Goal: Navigation & Orientation: Understand site structure

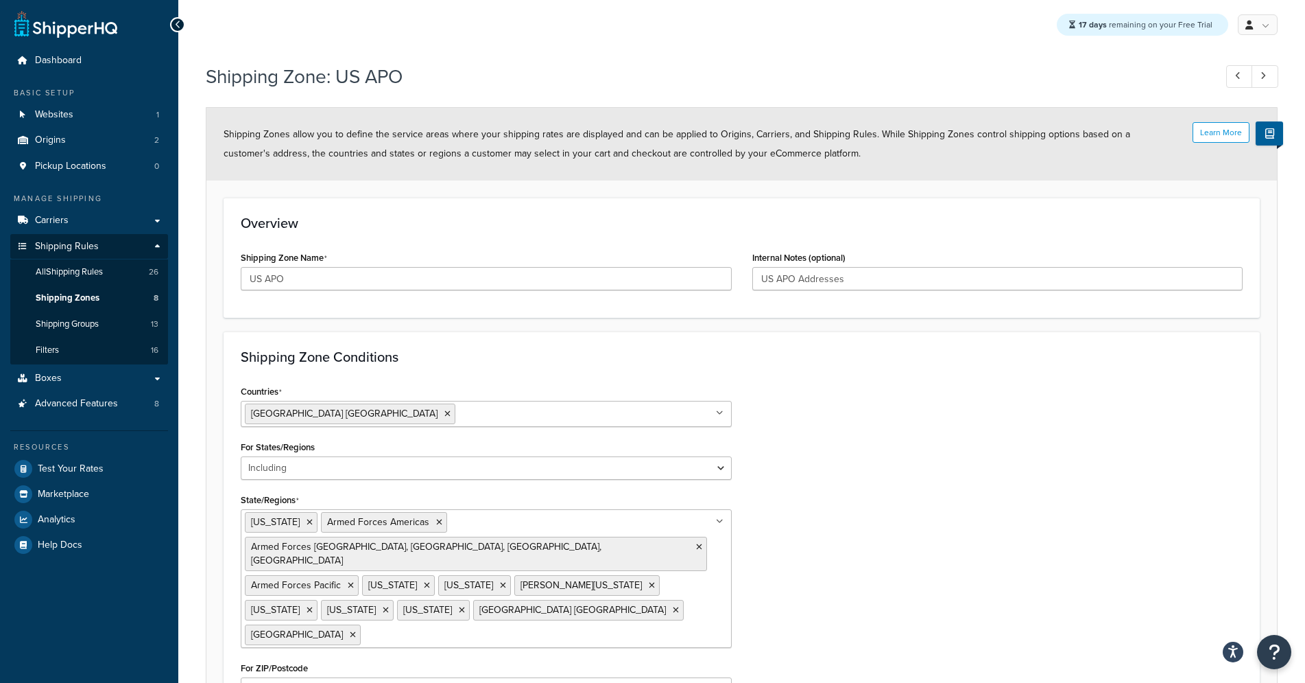
select select "including"
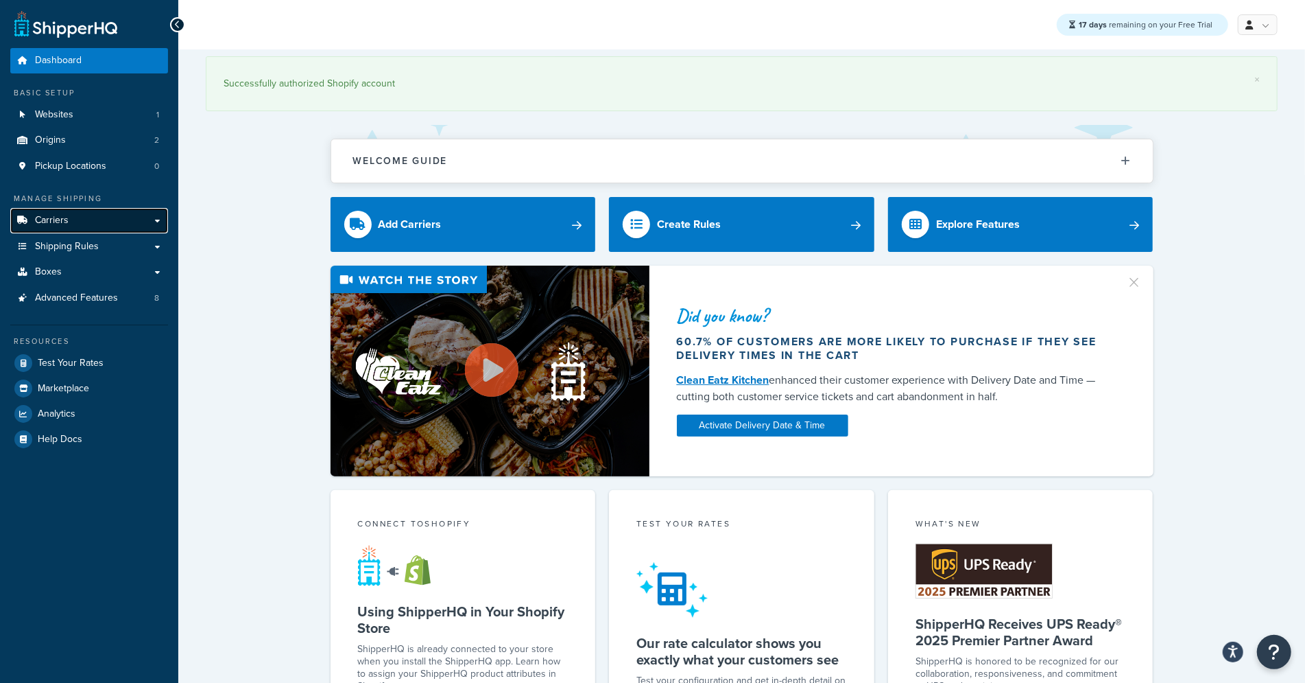
click at [59, 209] on link "Carriers" at bounding box center [89, 220] width 158 height 25
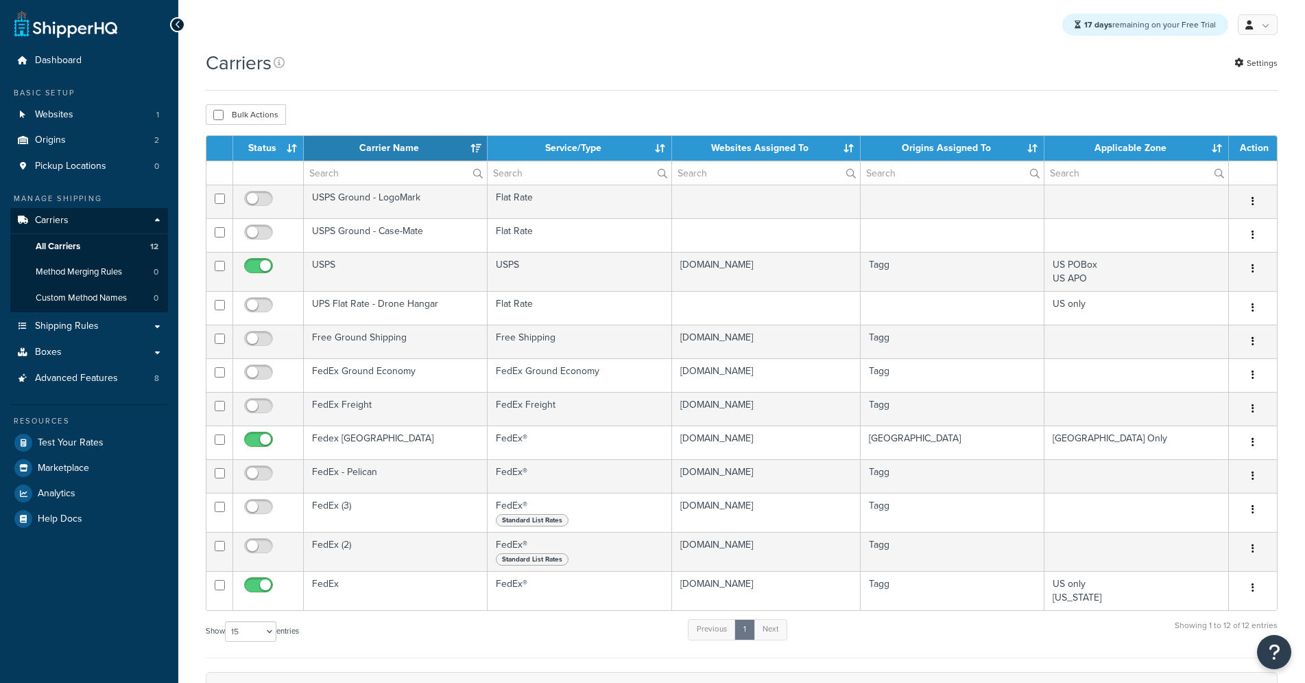
select select "15"
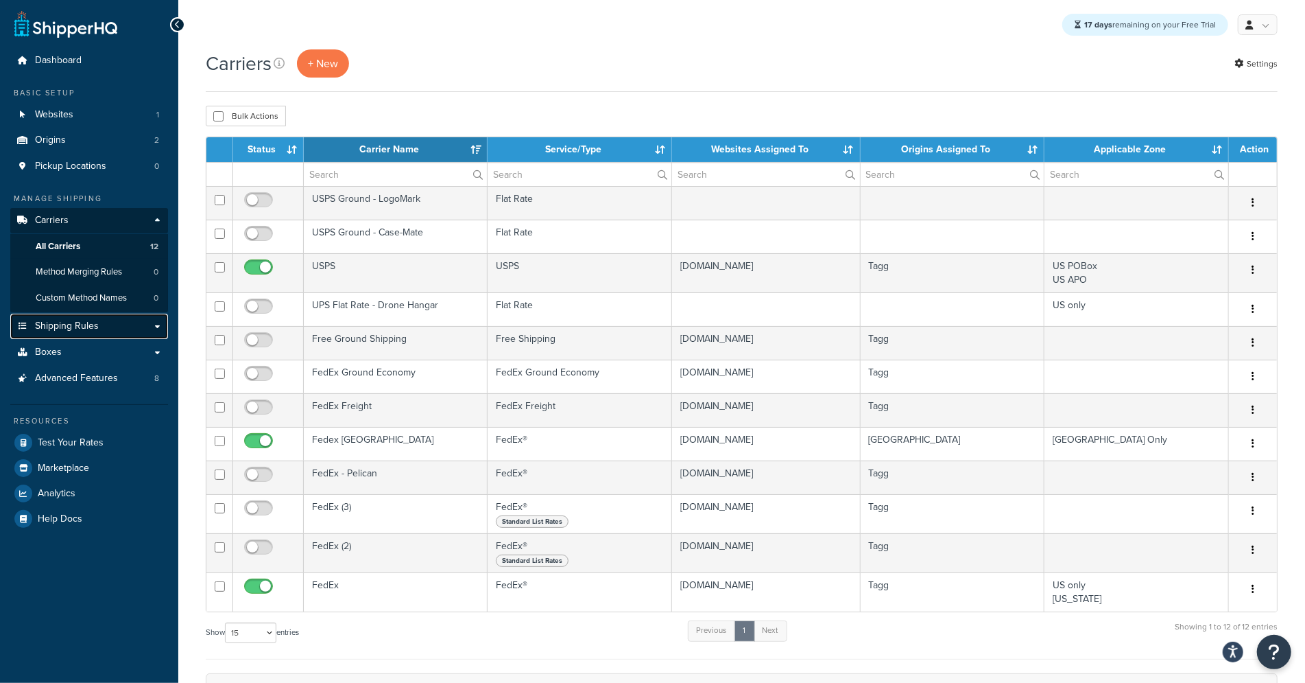
click at [83, 332] on span "Shipping Rules" at bounding box center [67, 326] width 64 height 12
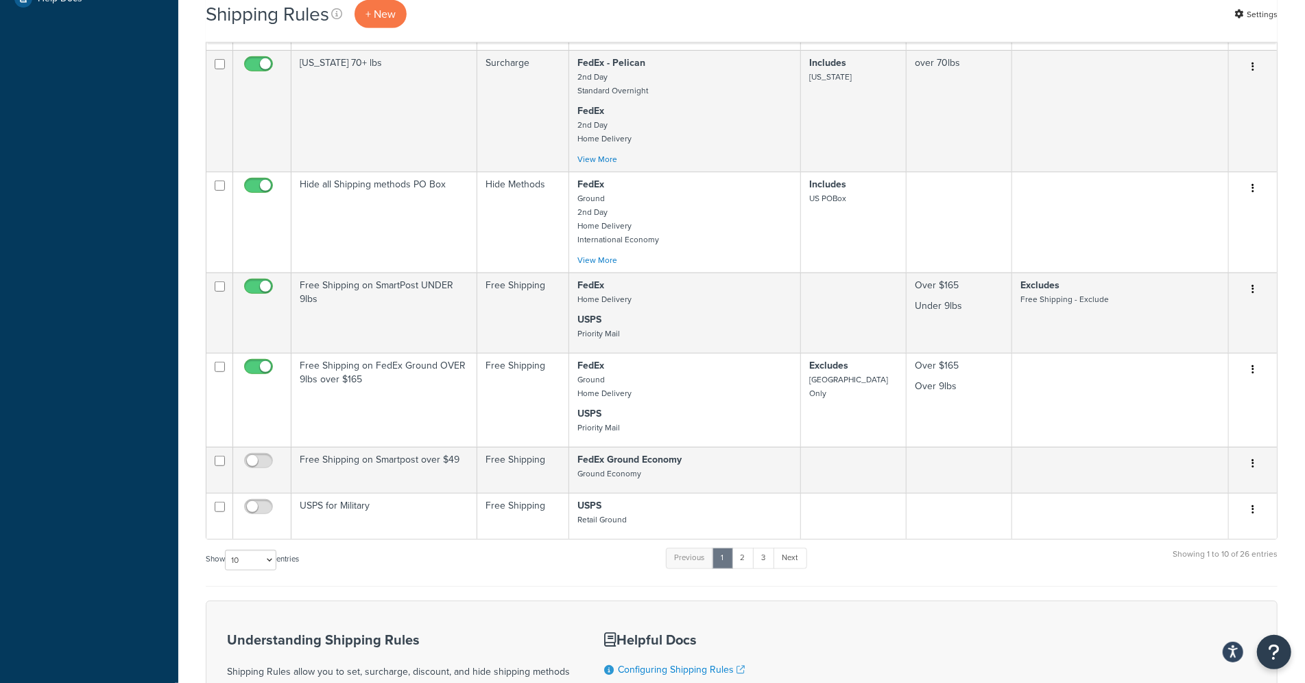
scroll to position [546, 0]
click at [248, 560] on select "10 15 25 50 100 1000" at bounding box center [250, 559] width 51 height 21
select select "50"
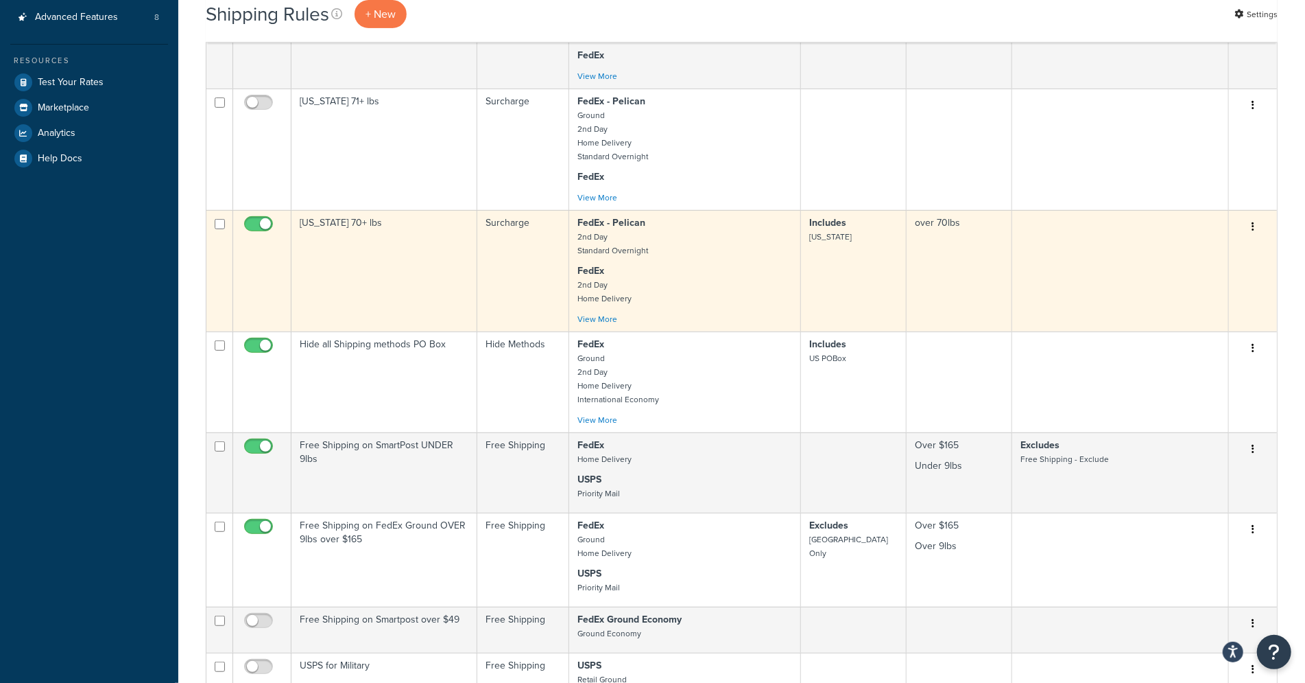
scroll to position [0, 0]
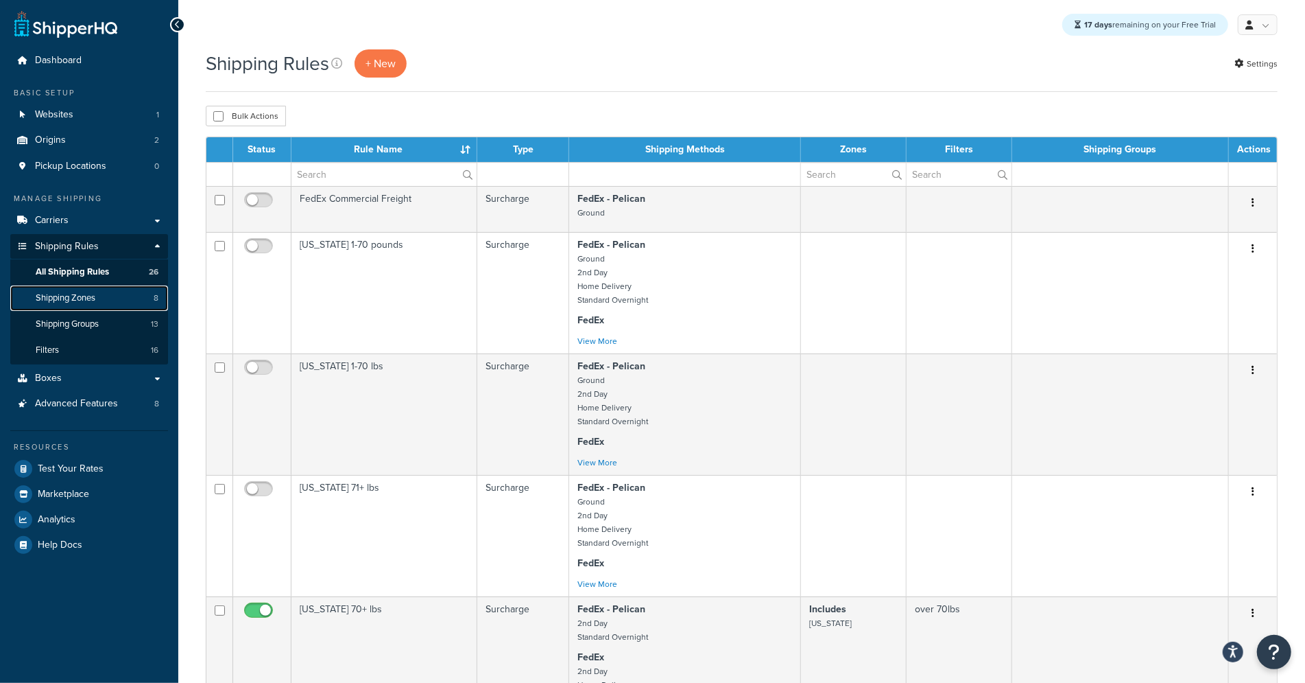
click at [98, 305] on link "Shipping Zones 8" at bounding box center [89, 297] width 158 height 25
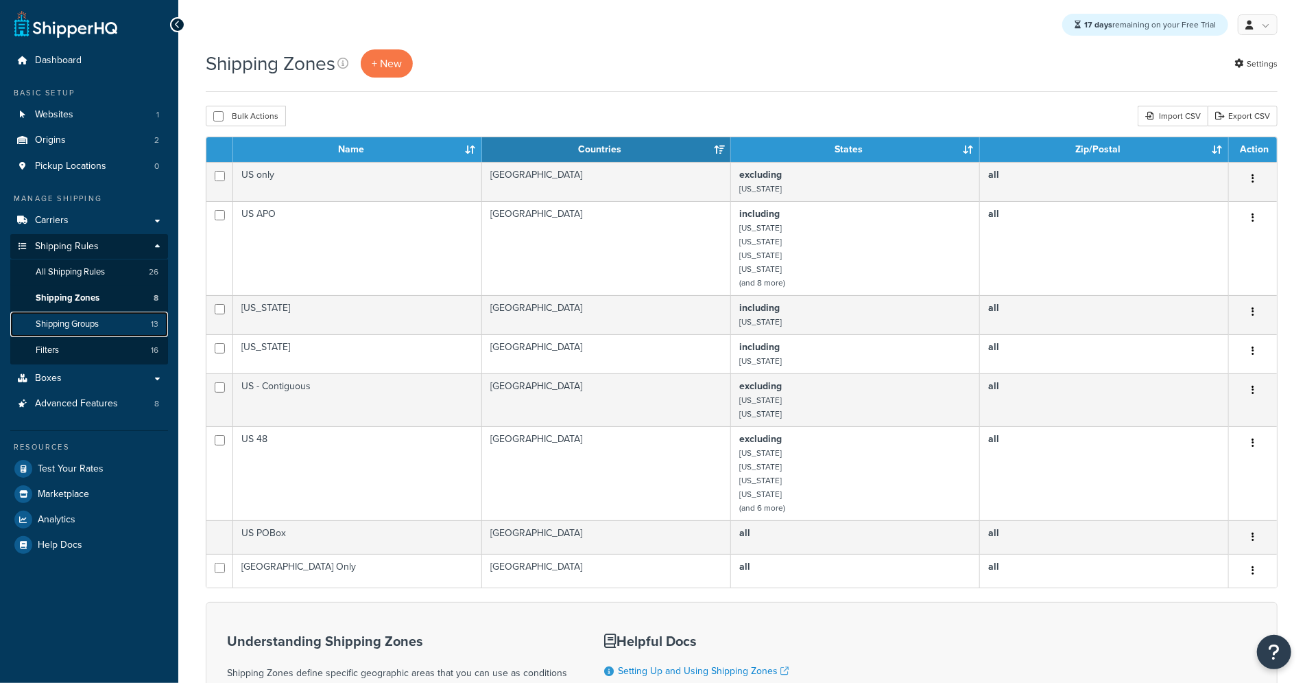
click at [90, 328] on span "Shipping Groups" at bounding box center [67, 324] width 63 height 12
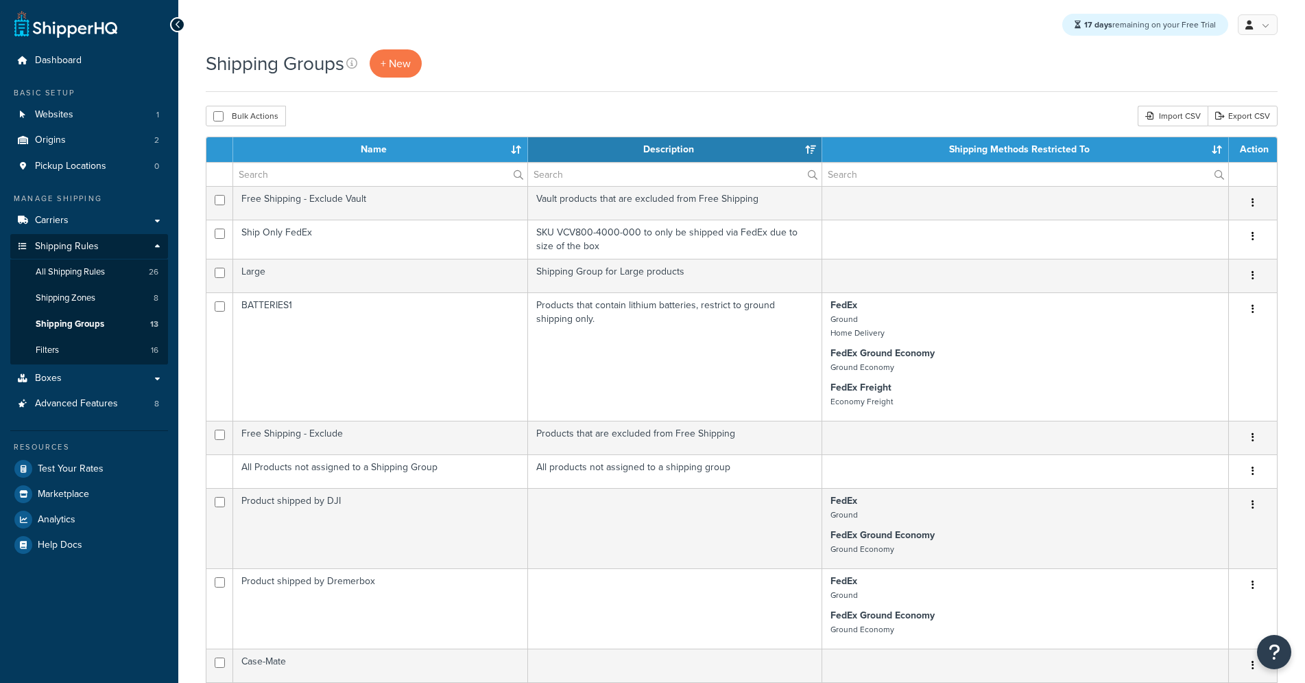
select select "15"
click at [47, 216] on span "Carriers" at bounding box center [52, 221] width 34 height 12
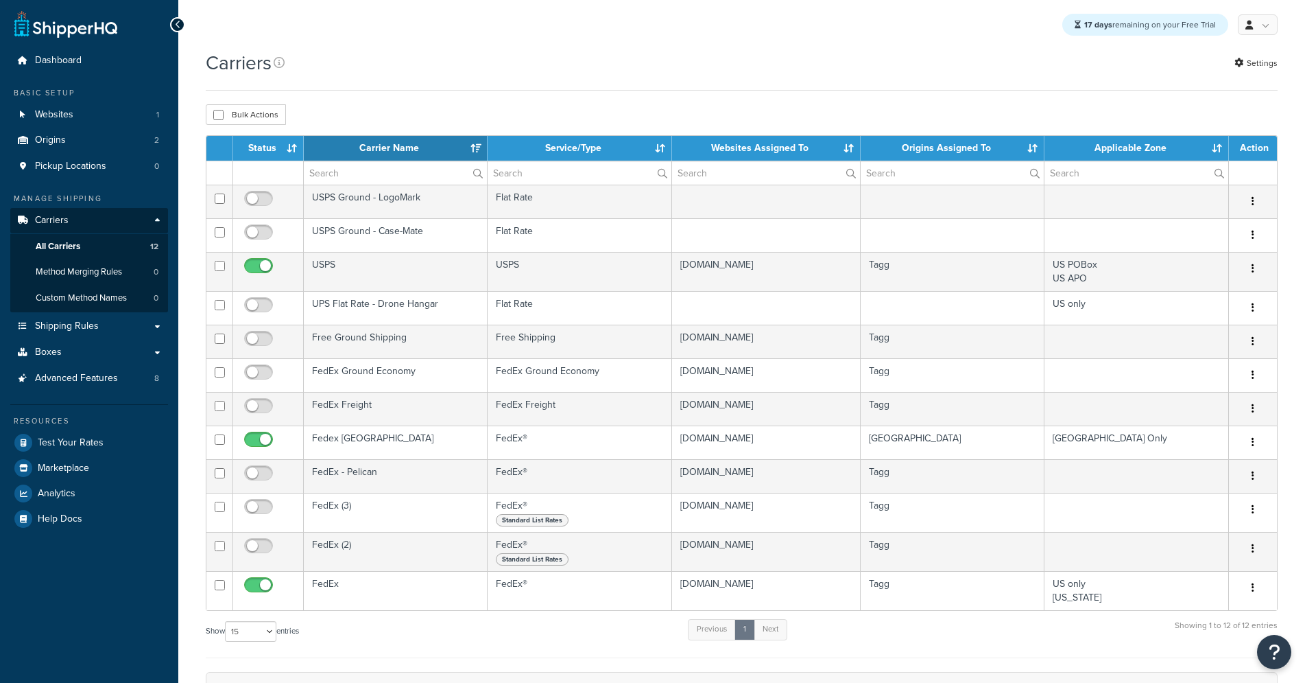
select select "15"
